Goal: Find specific page/section: Find specific page/section

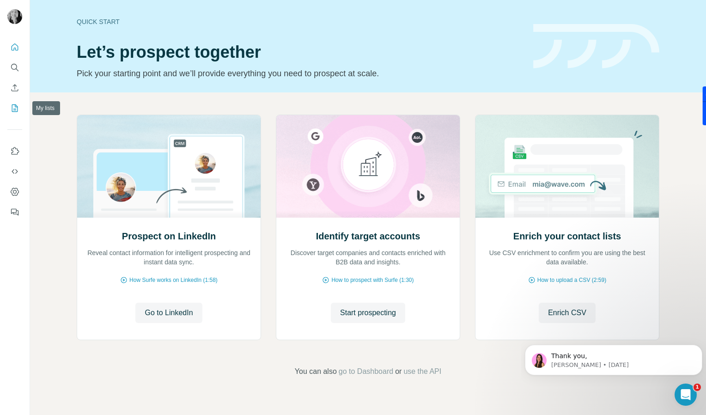
click at [14, 109] on icon "My lists" at bounding box center [15, 107] width 5 height 6
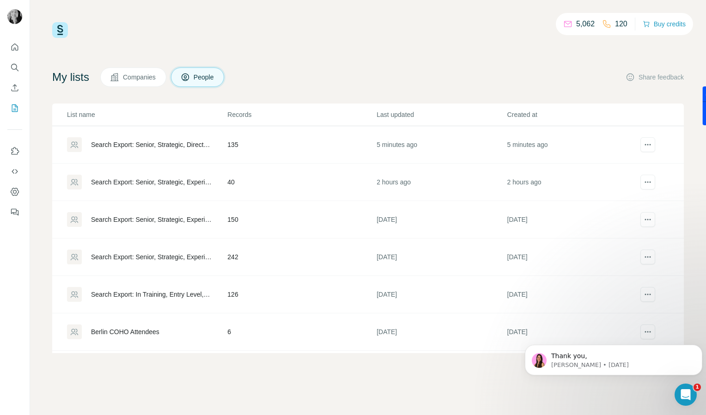
click at [133, 181] on div "Search Export: Senior, Strategic, Experienced Manager, Director, Vice President…" at bounding box center [151, 181] width 121 height 9
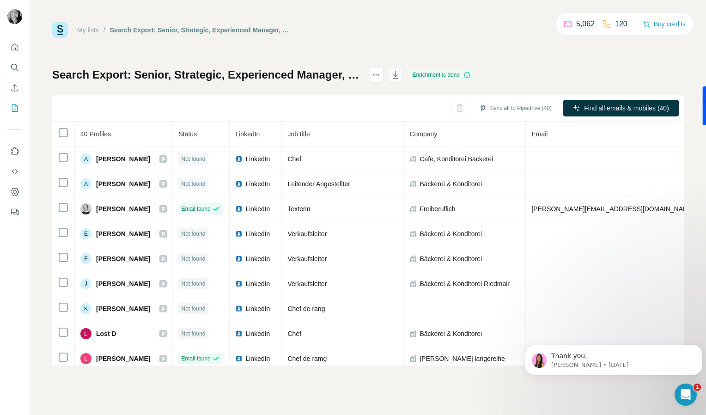
click at [400, 78] on icon "button" at bounding box center [395, 74] width 9 height 9
click at [14, 110] on icon "My lists" at bounding box center [15, 107] width 5 height 6
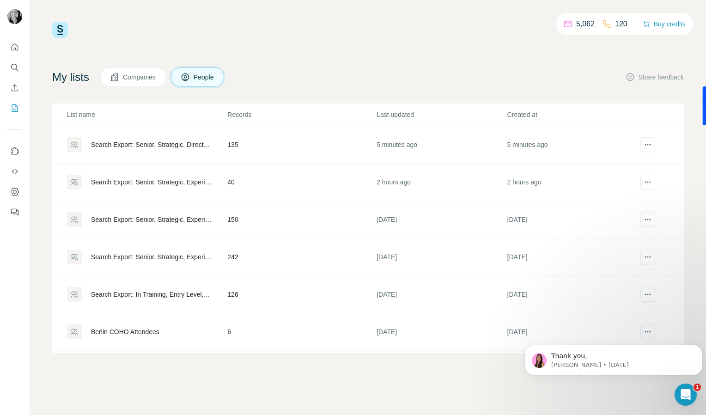
click at [115, 146] on div "Search Export: Senior, Strategic, Director, Vice President, CXO, Owner / Partne…" at bounding box center [151, 144] width 121 height 9
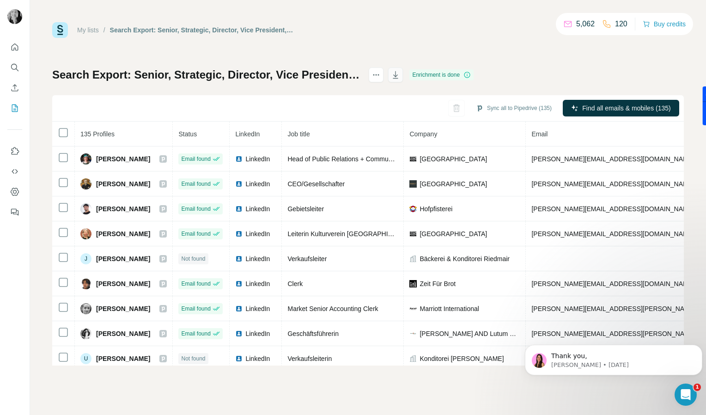
click at [400, 74] on icon "button" at bounding box center [395, 74] width 9 height 9
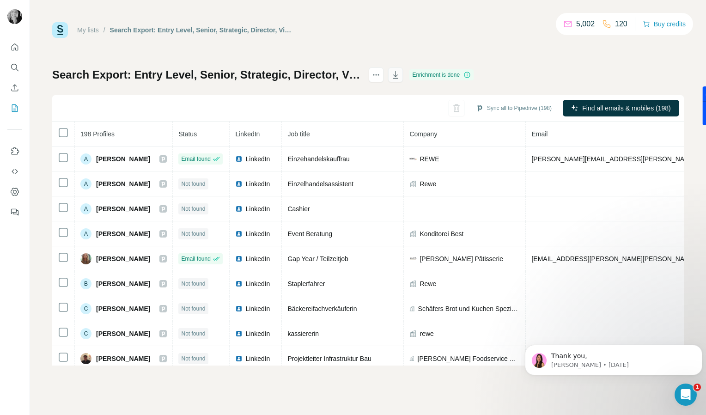
click at [398, 79] on icon "button" at bounding box center [395, 74] width 5 height 7
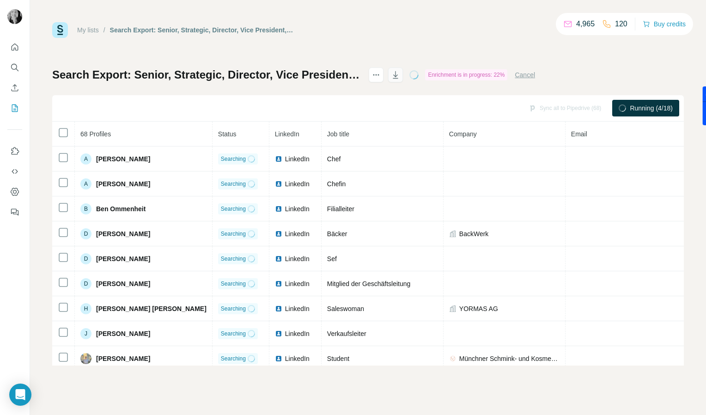
click at [400, 78] on icon "button" at bounding box center [395, 74] width 9 height 9
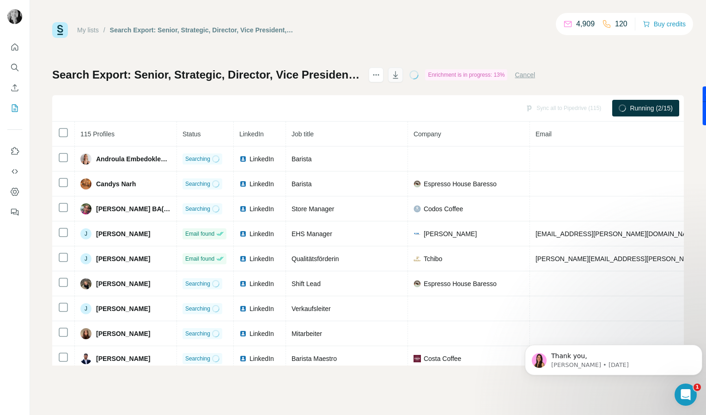
click at [400, 76] on icon "button" at bounding box center [395, 74] width 9 height 9
